Goal: Transaction & Acquisition: Purchase product/service

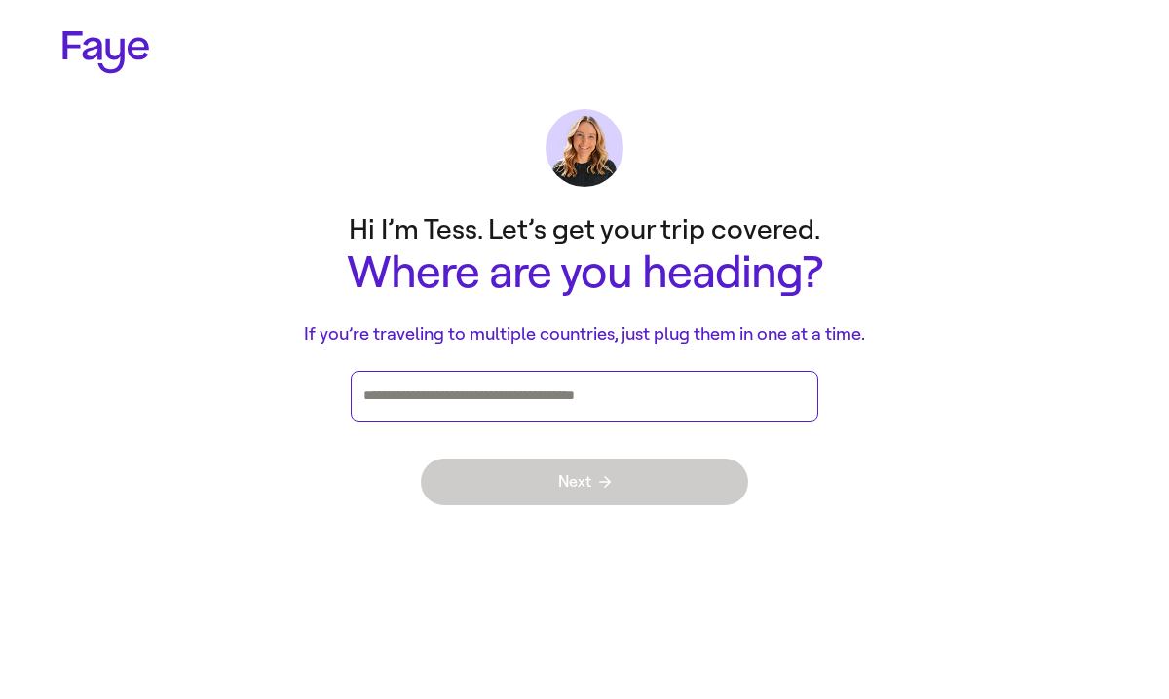
click at [470, 393] on input "Press enter after you type each destination" at bounding box center [584, 396] width 442 height 29
type input "******"
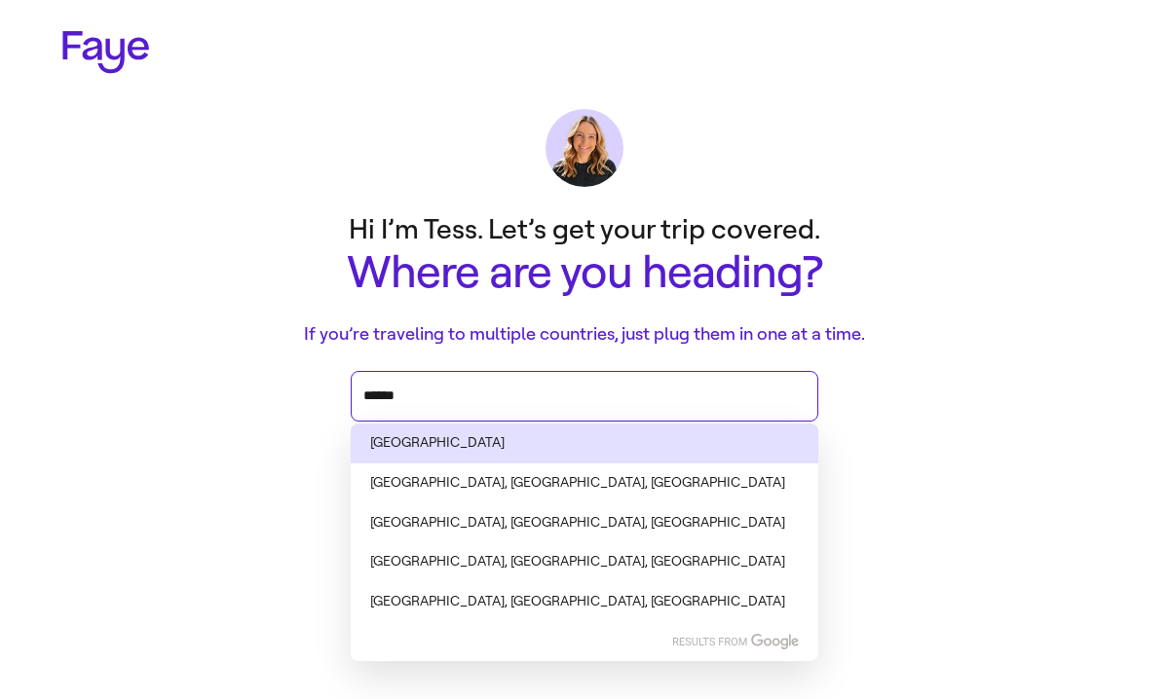
click at [451, 443] on li "[GEOGRAPHIC_DATA]" at bounding box center [584, 444] width 467 height 40
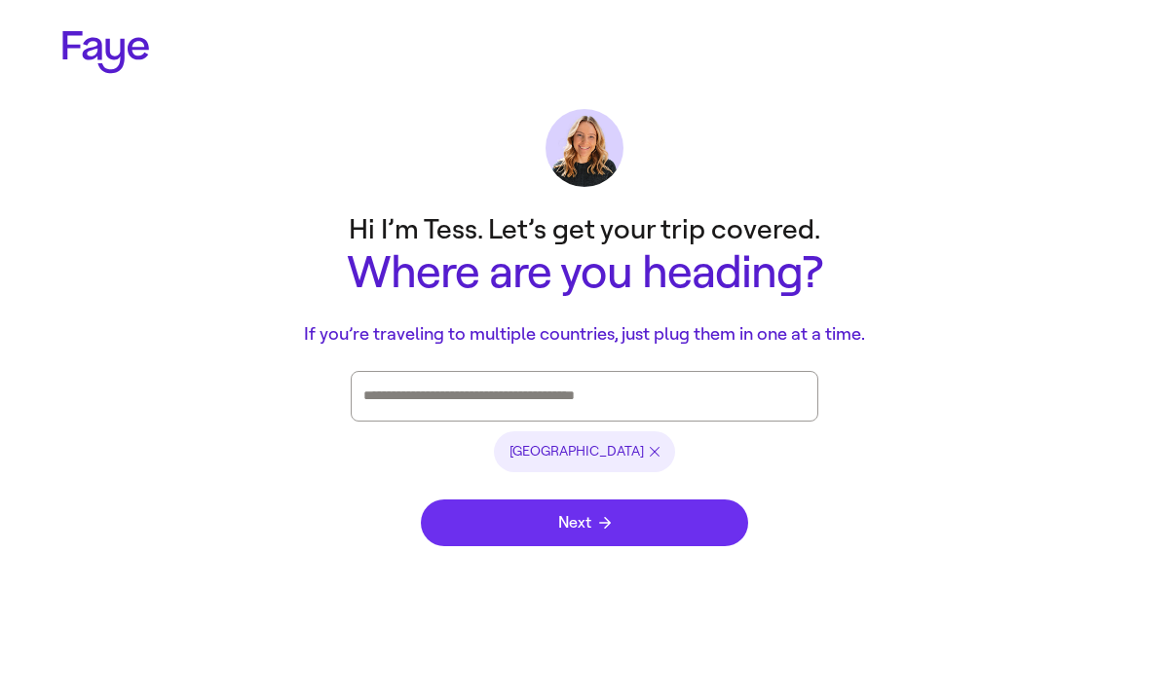
click at [583, 517] on span "Next" at bounding box center [584, 523] width 53 height 16
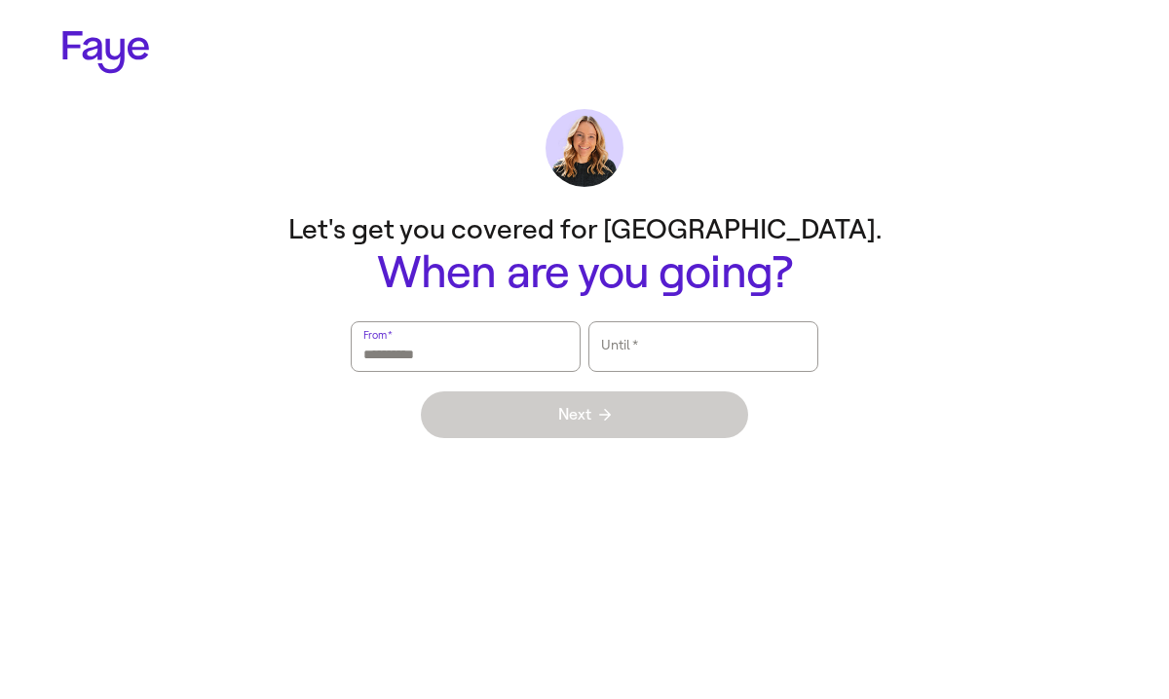
click at [375, 356] on input "From   *" at bounding box center [465, 346] width 205 height 45
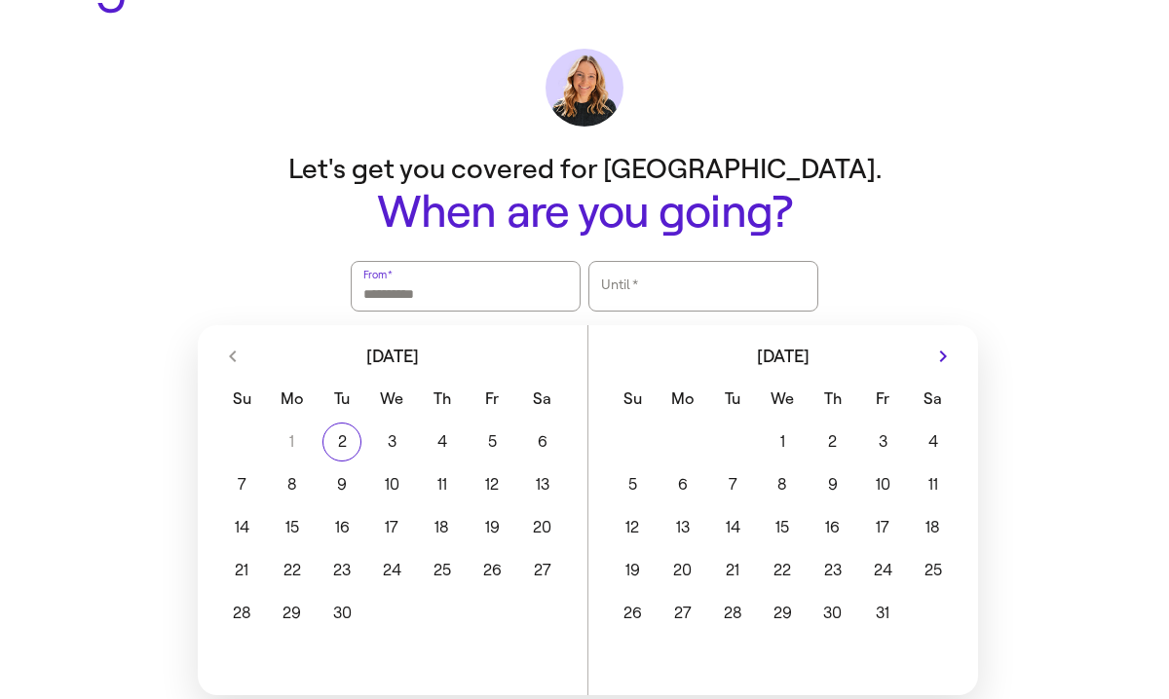
scroll to position [72, 0]
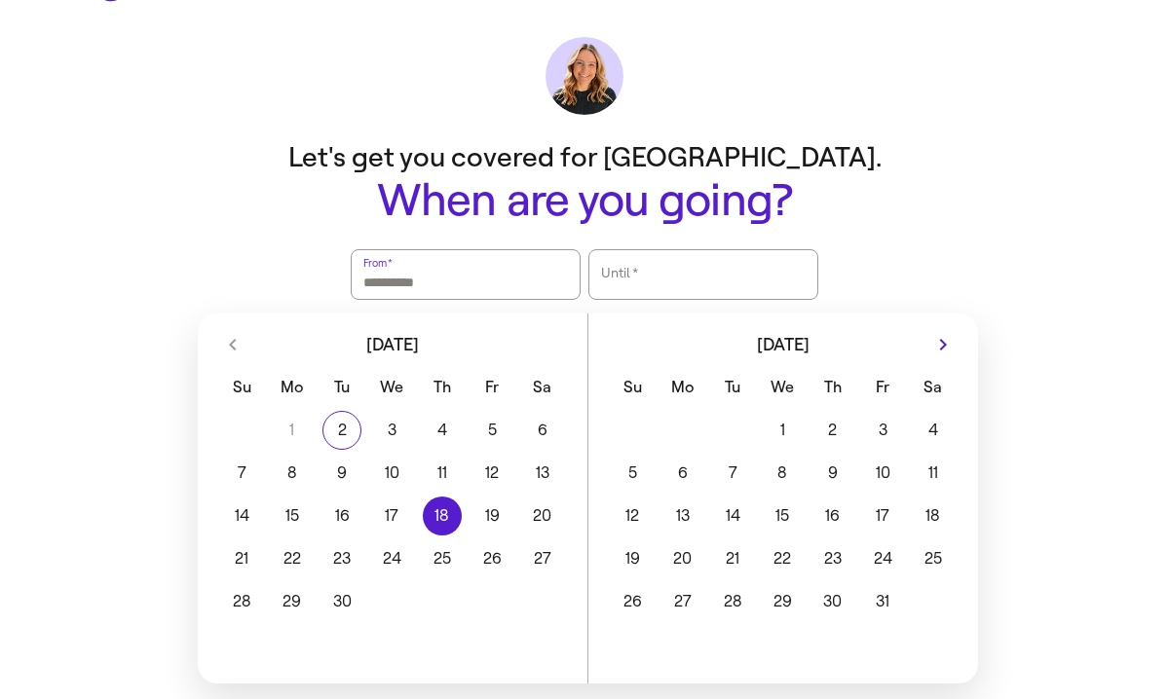
click at [448, 506] on button "18" at bounding box center [442, 516] width 50 height 39
type input "**********"
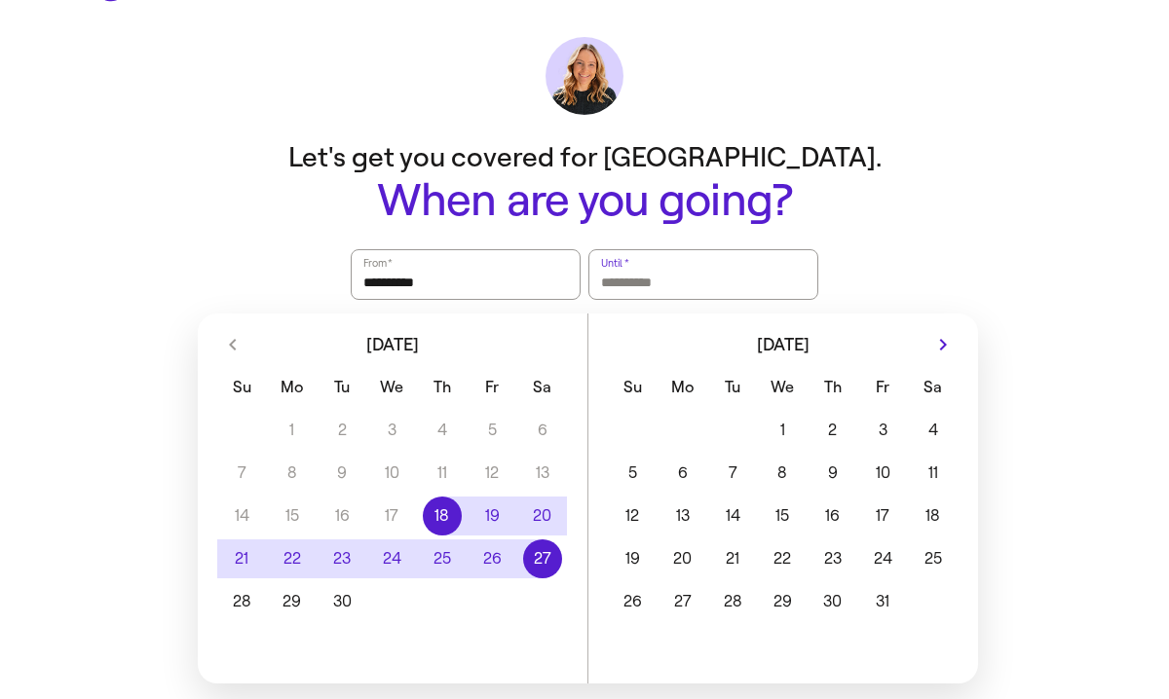
click at [524, 560] on button "27" at bounding box center [542, 559] width 50 height 39
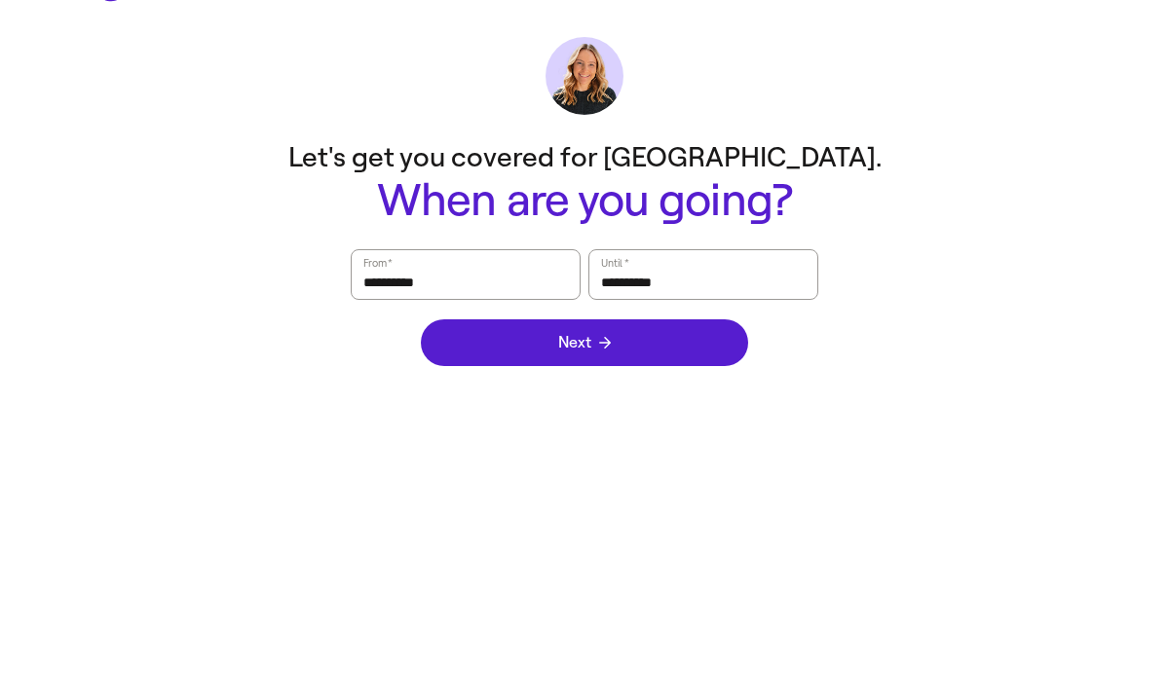
scroll to position [0, 0]
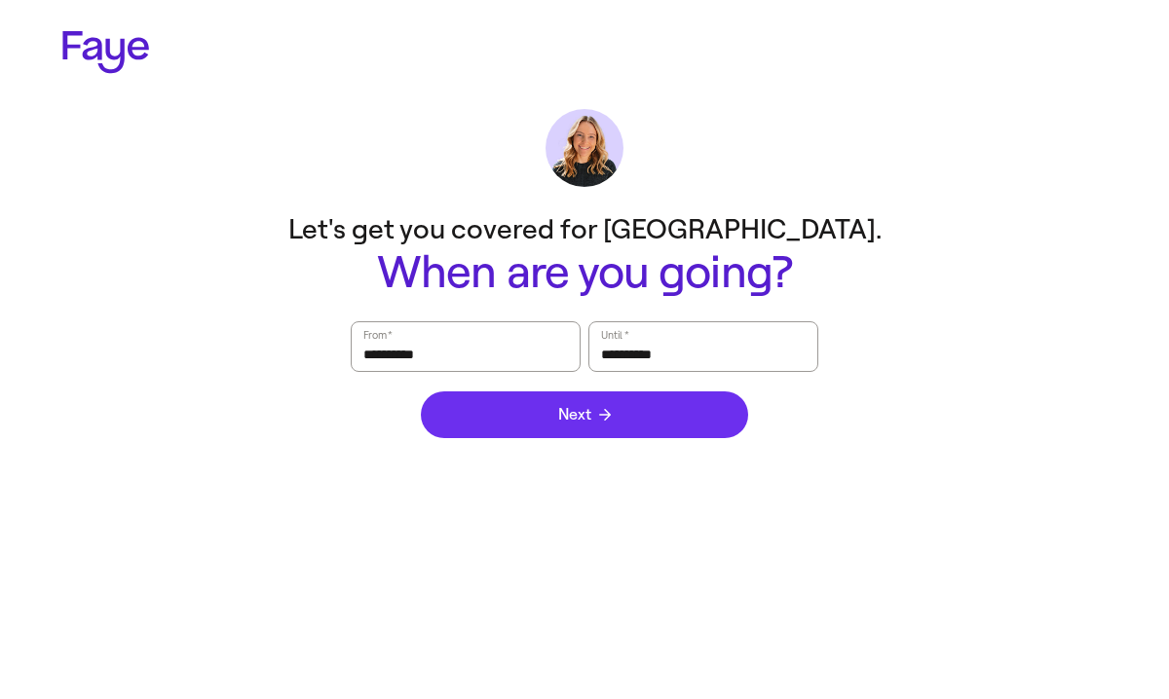
click at [606, 416] on icon "submit" at bounding box center [605, 415] width 12 height 12
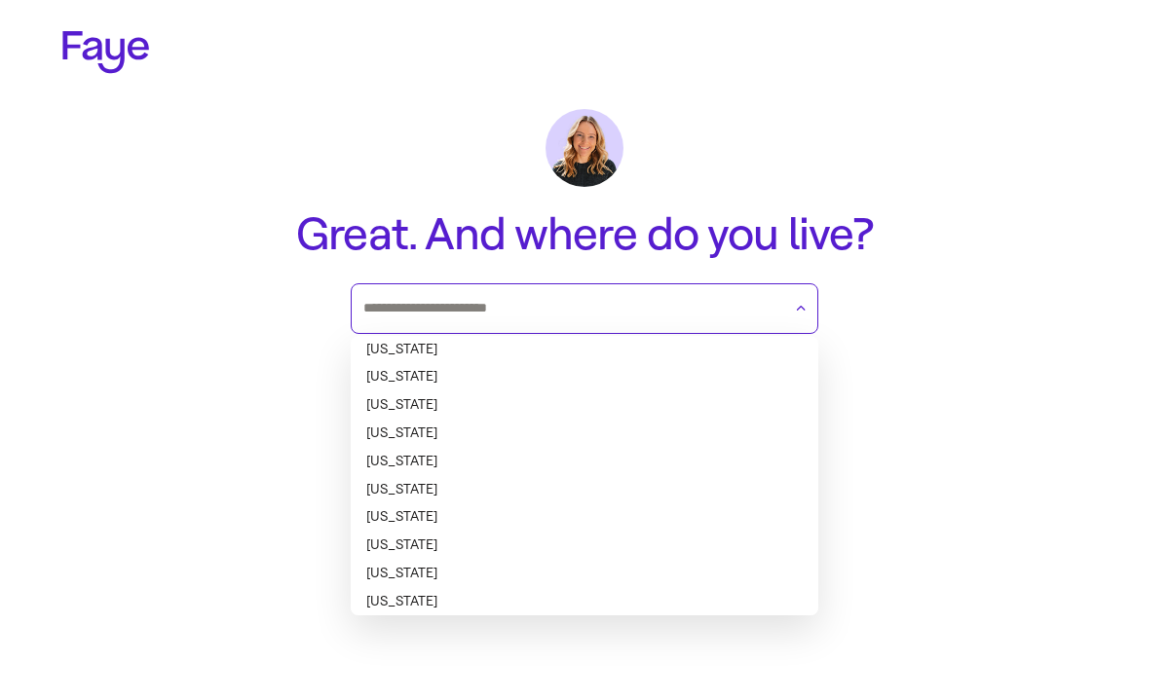
click at [560, 306] on input "text" at bounding box center [572, 308] width 418 height 29
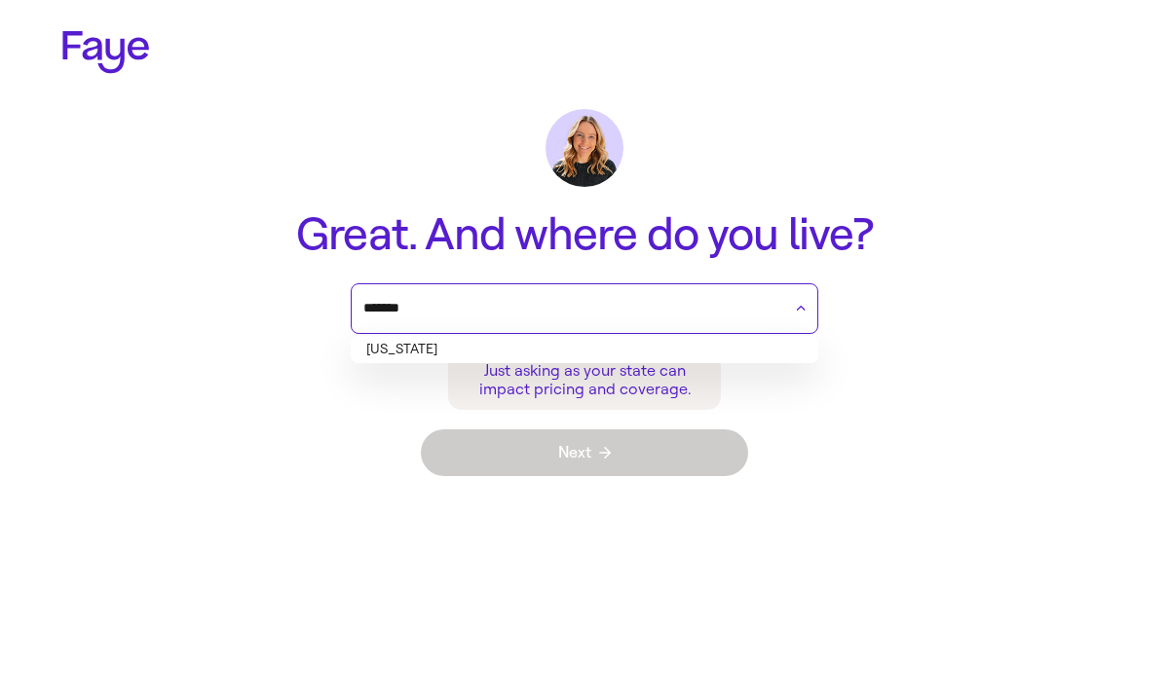
click at [452, 347] on li "[US_STATE]" at bounding box center [584, 350] width 467 height 28
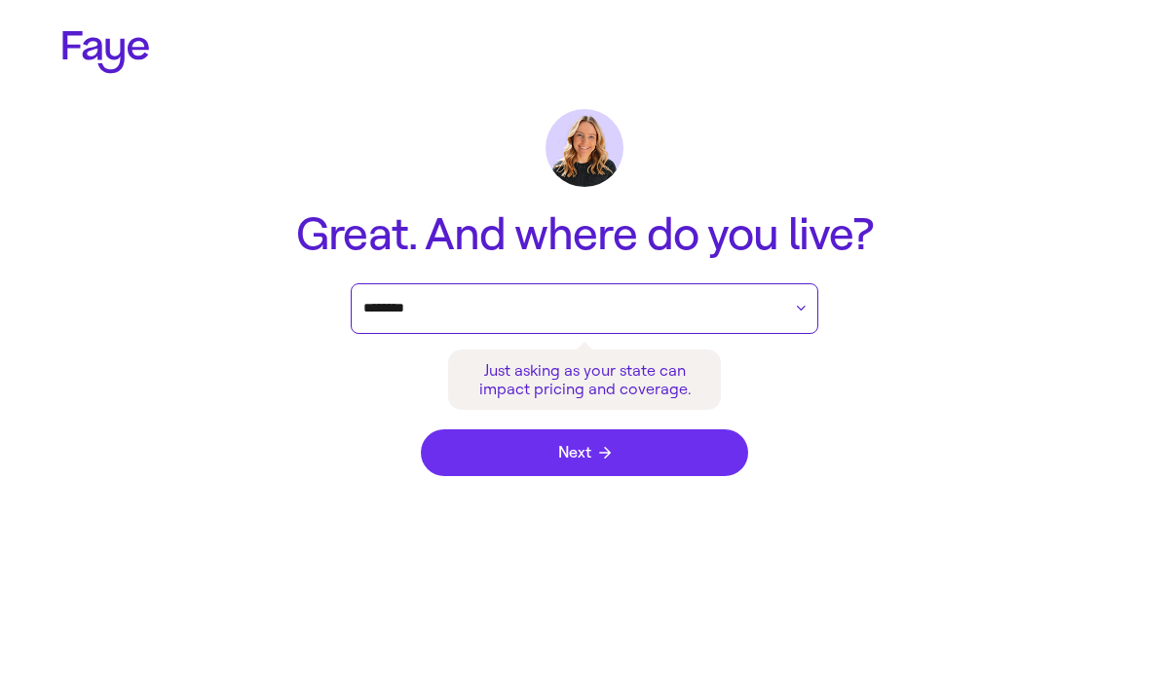
type input "********"
click at [587, 468] on button "Next" at bounding box center [584, 452] width 327 height 47
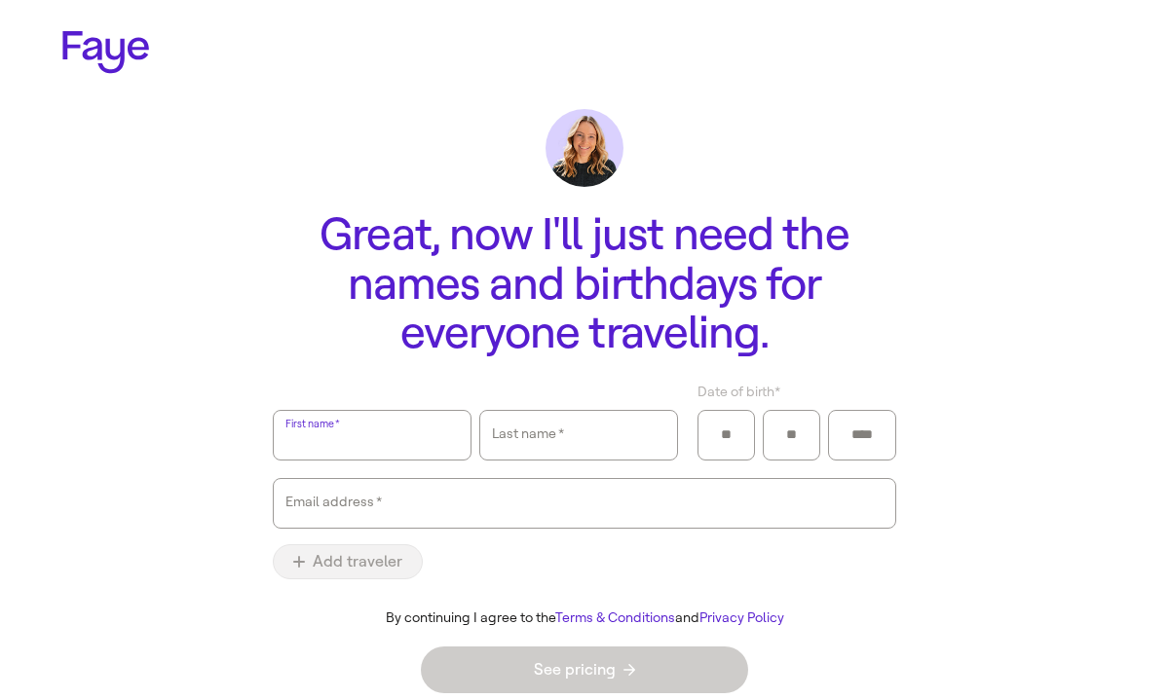
scroll to position [14, 0]
